Goal: Task Accomplishment & Management: Manage account settings

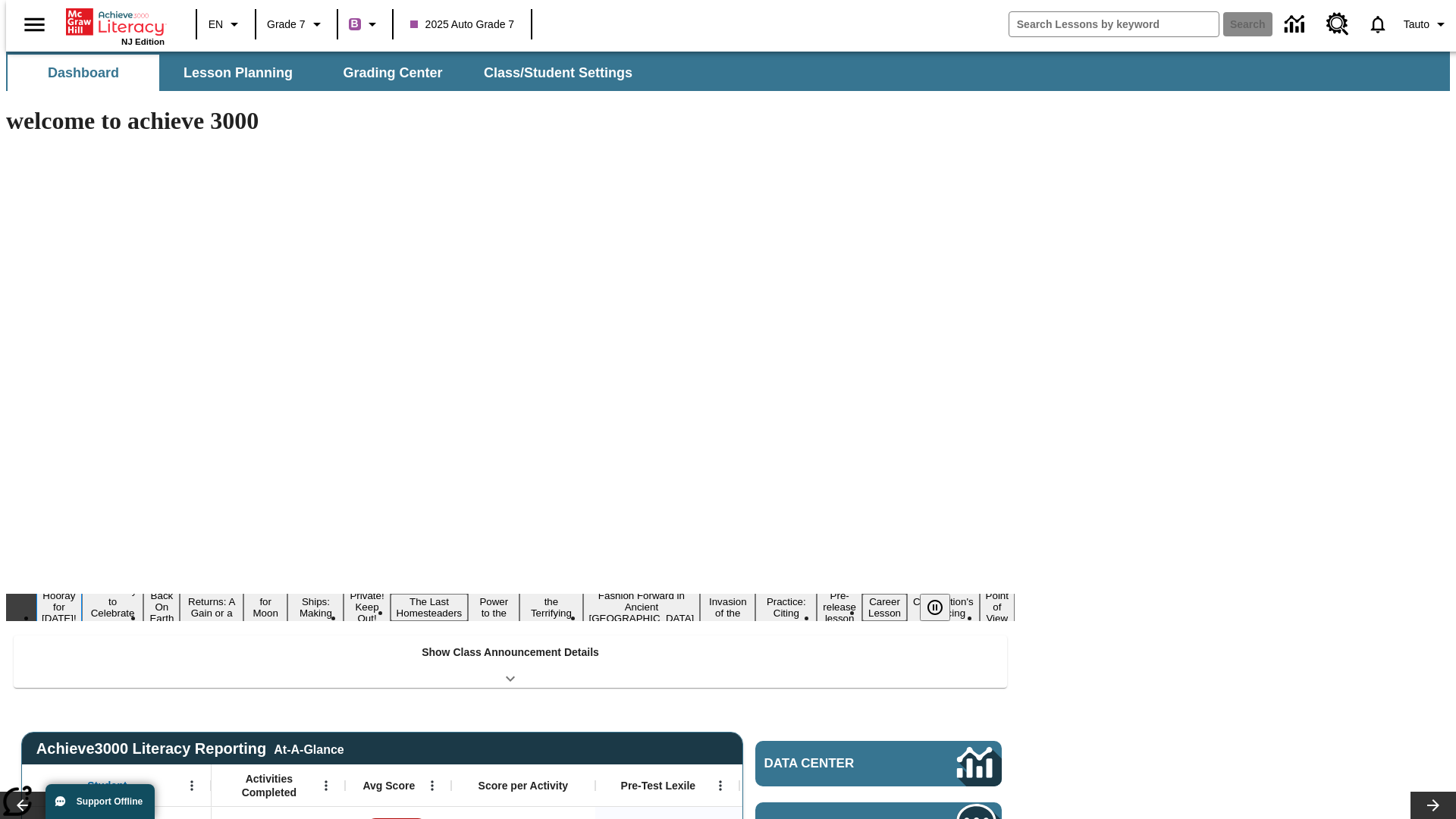
click at [81, 589] on button "Hooray for [DATE]!" at bounding box center [59, 607] width 46 height 37
click at [941, 599] on icon "Pause" at bounding box center [935, 607] width 18 height 18
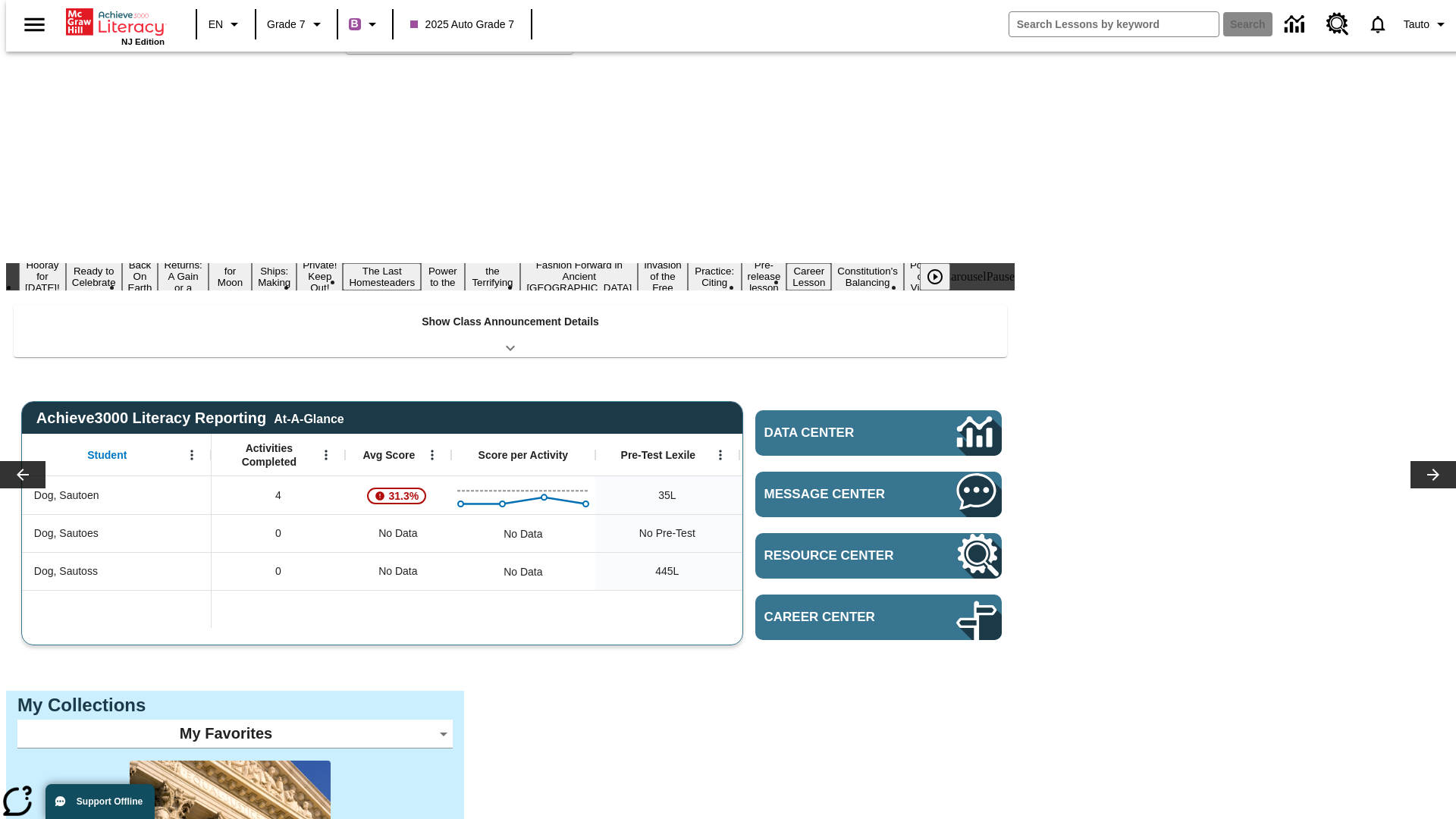
scroll to position [328, 0]
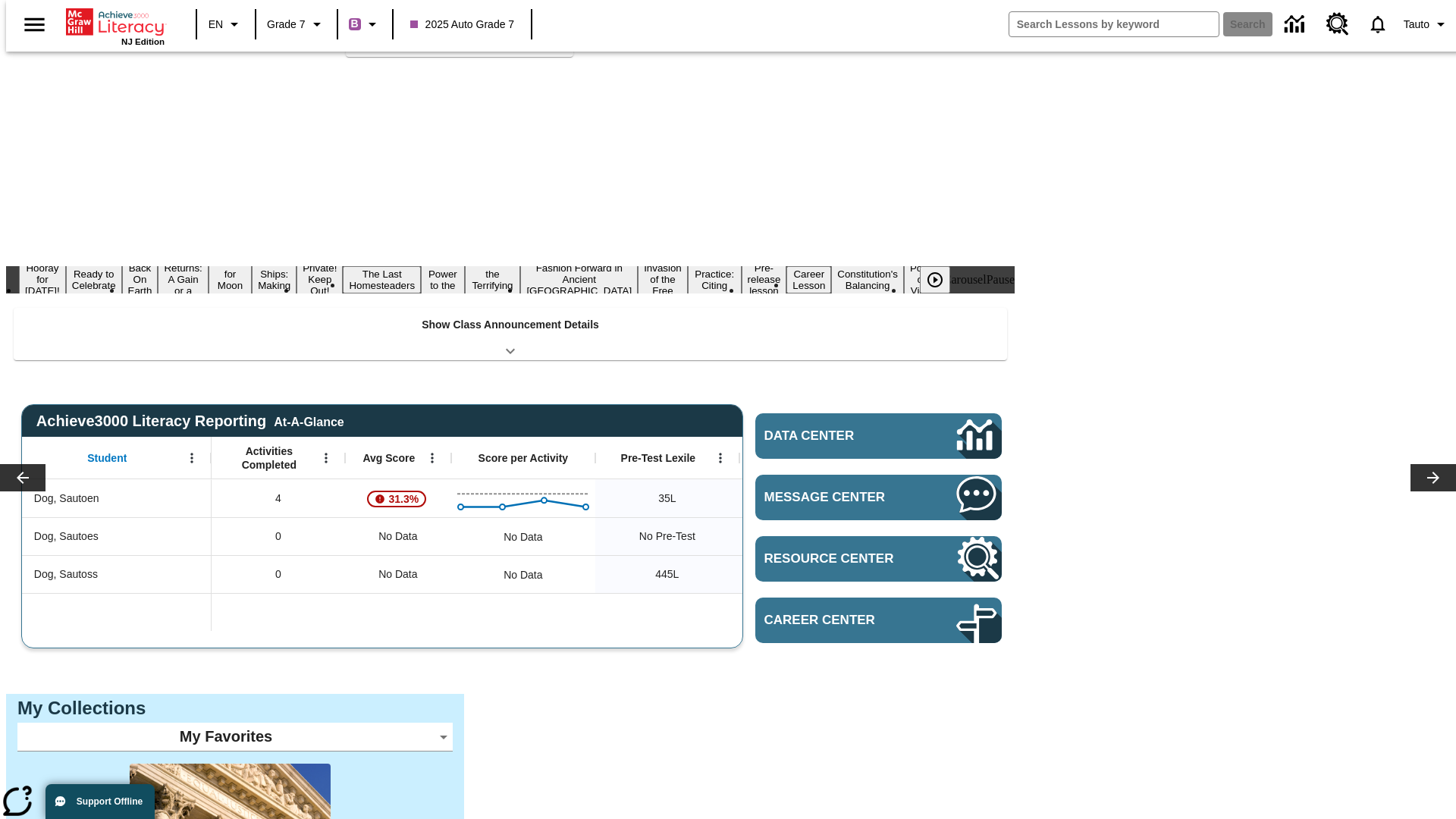
click at [460, 20] on span "Unassign" at bounding box center [459, 13] width 44 height 16
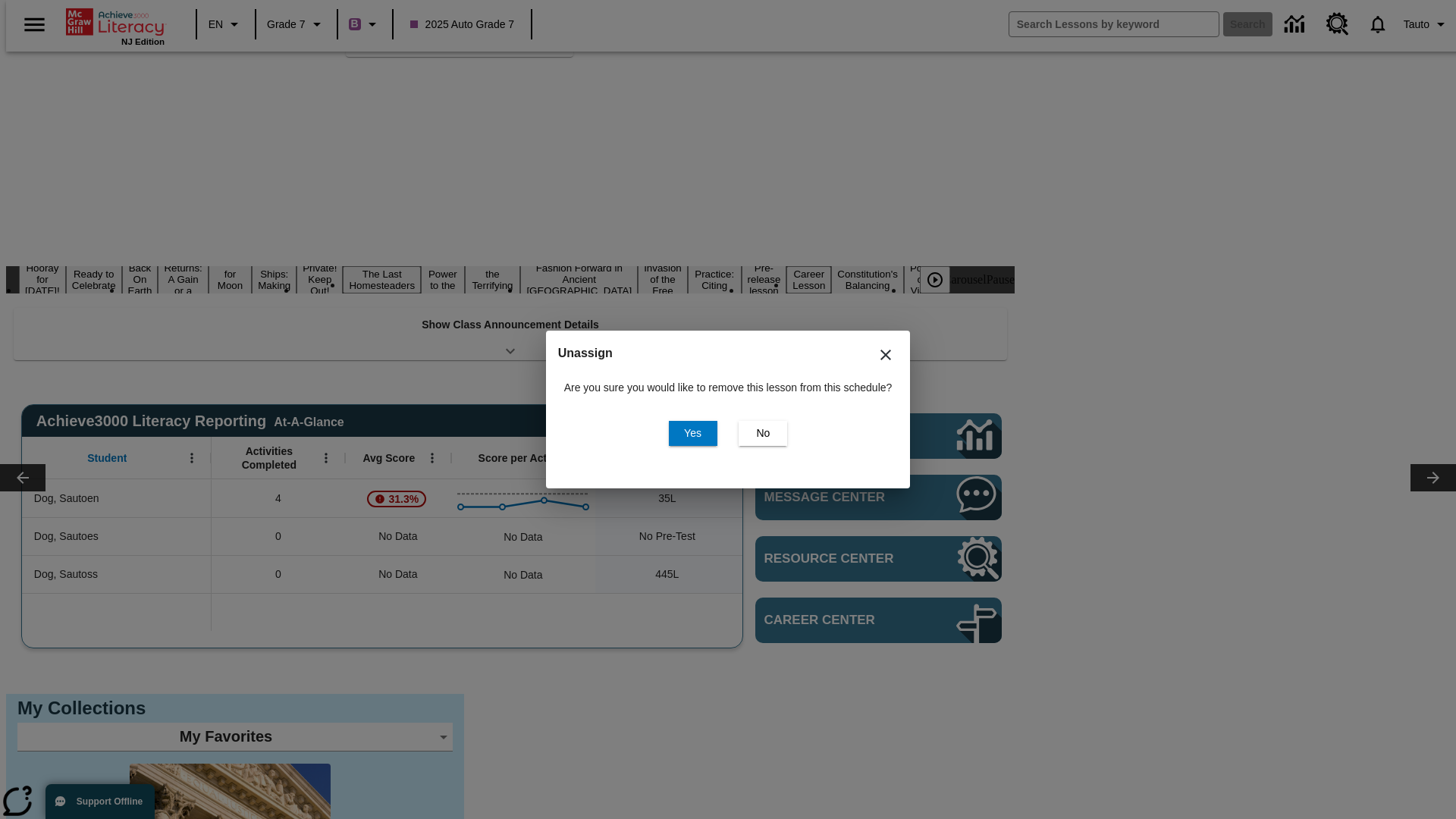
scroll to position [0, 0]
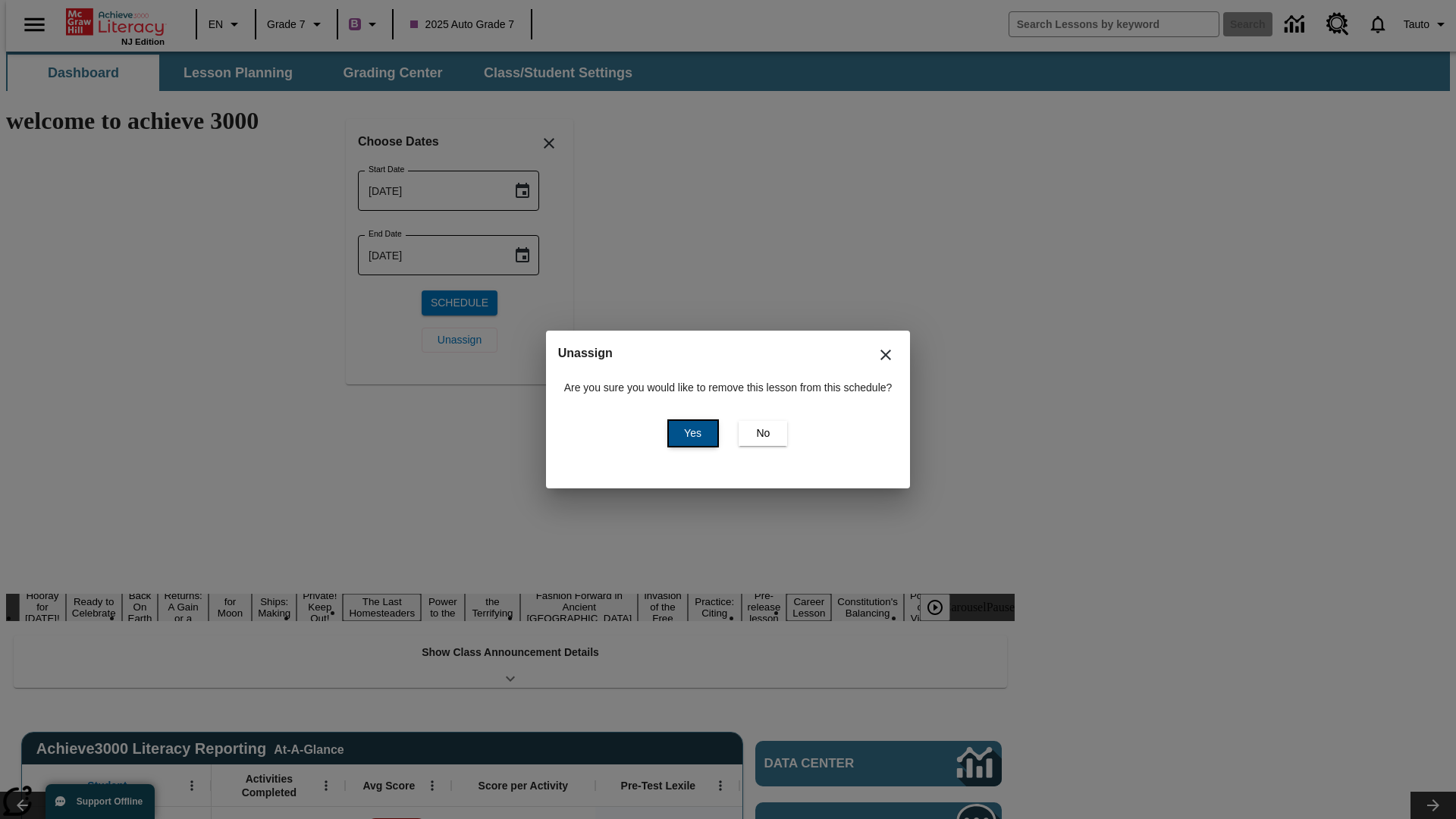
click at [691, 433] on span "Yes" at bounding box center [693, 434] width 17 height 16
